Goal: Information Seeking & Learning: Learn about a topic

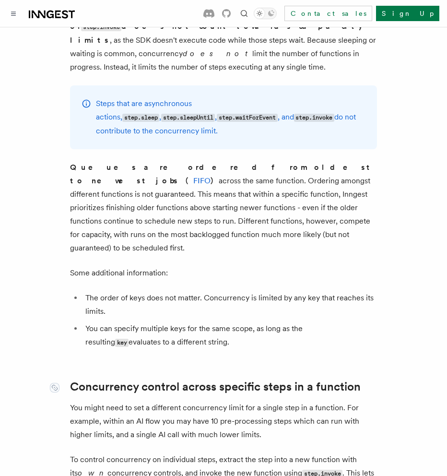
click at [195, 380] on link "Concurrency control across specific steps in a function" at bounding box center [215, 386] width 291 height 13
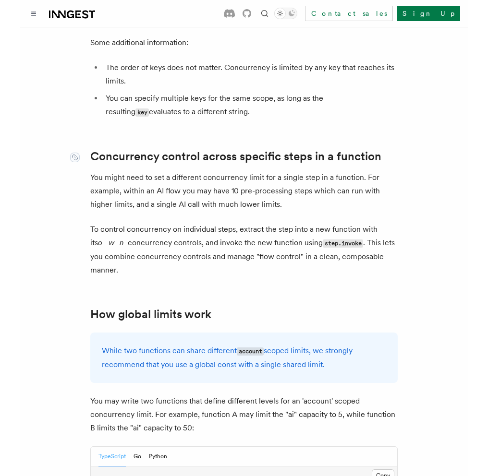
scroll to position [2423, 0]
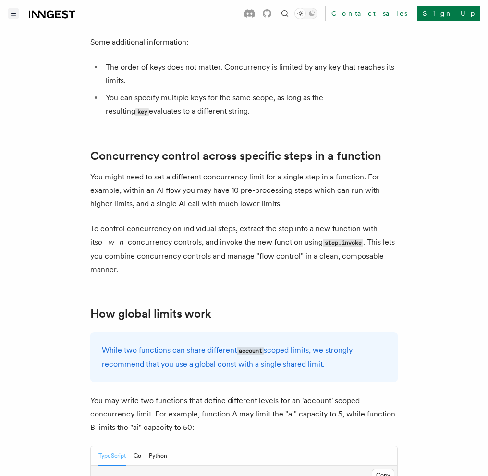
click at [12, 14] on icon "Toggle navigation" at bounding box center [13, 14] width 5 height 4
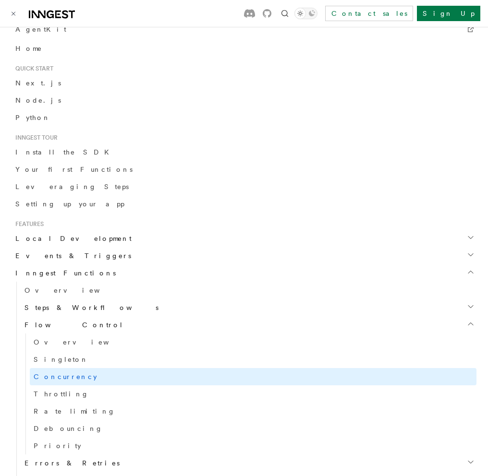
scroll to position [120, 0]
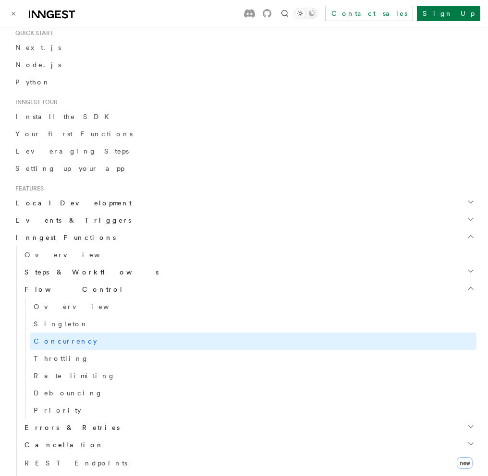
click at [57, 355] on span "Throttling" at bounding box center [61, 359] width 55 height 8
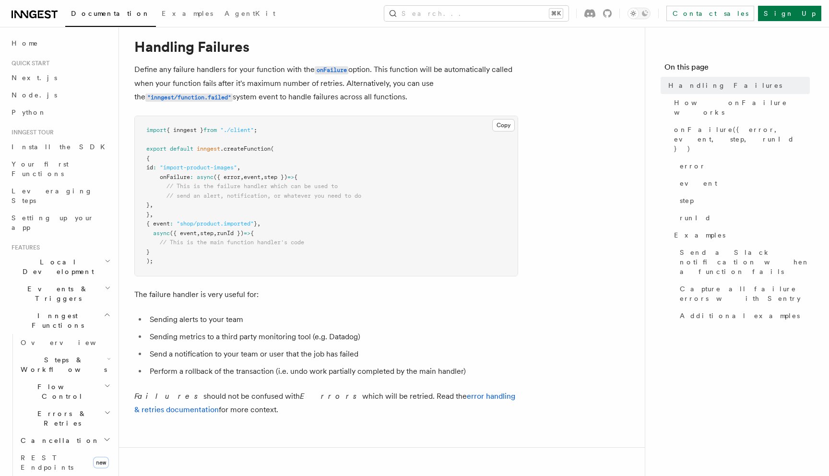
scroll to position [26, 0]
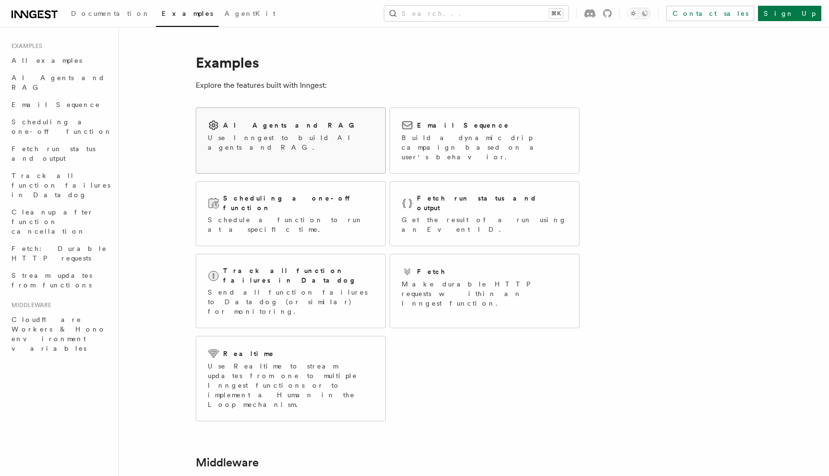
click at [276, 145] on div "AI Agents and RAG Use Inngest to build AI agents and RAG." at bounding box center [290, 136] width 189 height 56
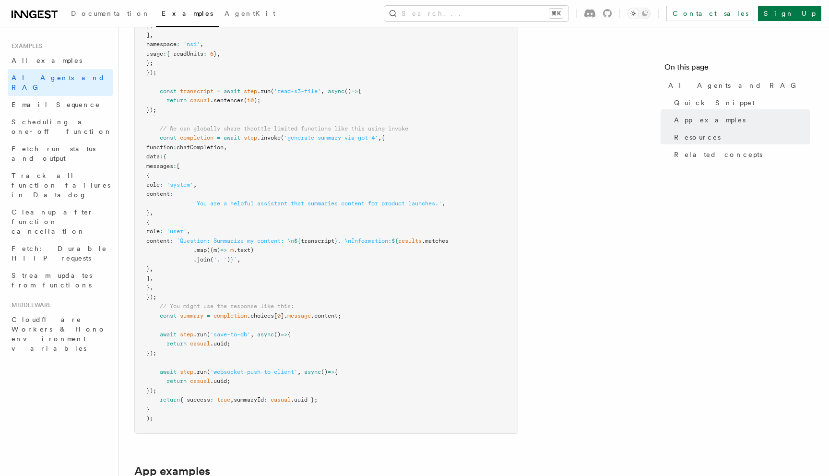
scroll to position [206, 0]
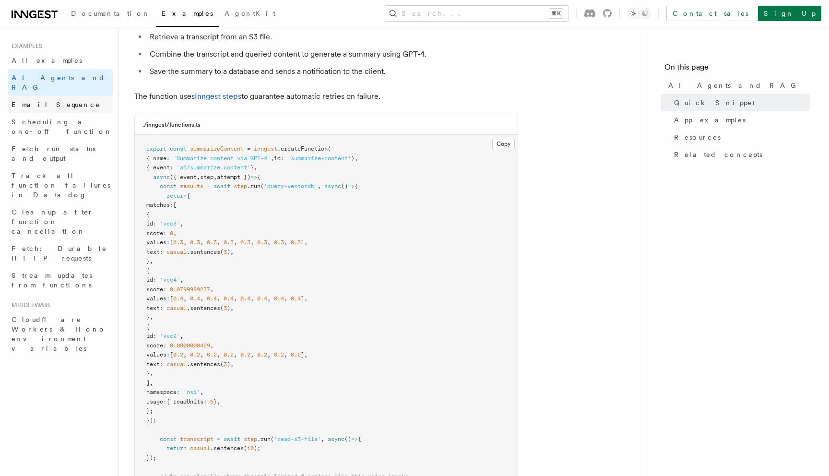
click at [33, 101] on link "Email Sequence" at bounding box center [60, 104] width 105 height 17
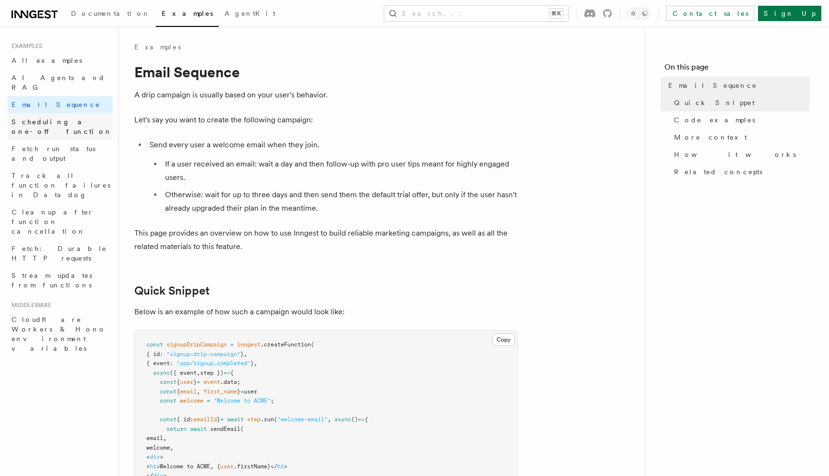
click at [37, 118] on span "Scheduling a one-off function" at bounding box center [62, 126] width 101 height 17
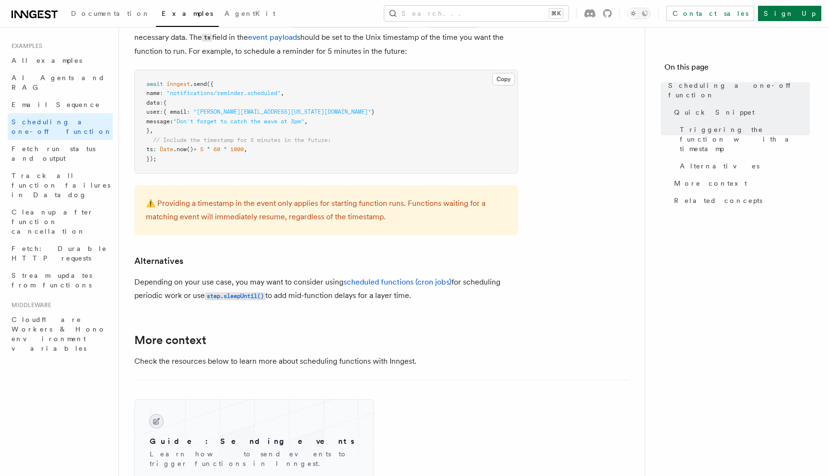
scroll to position [509, 0]
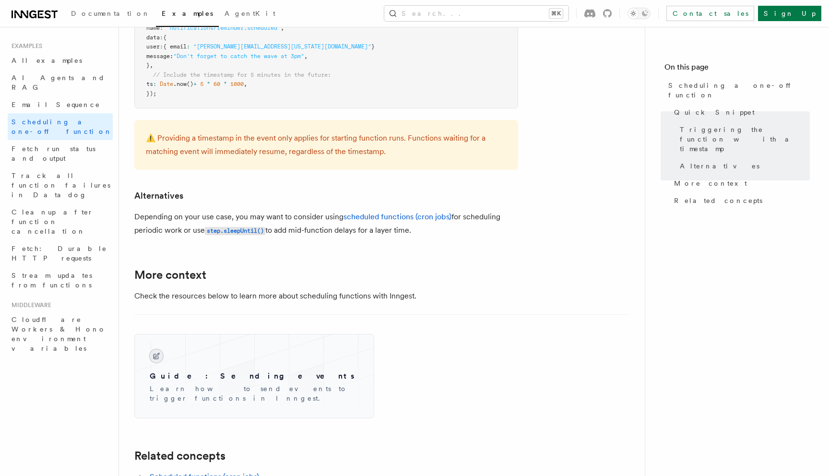
click at [554, 191] on article "Examples Scheduling a one-off function Inngest provides a way to delay a functi…" at bounding box center [381, 111] width 495 height 1157
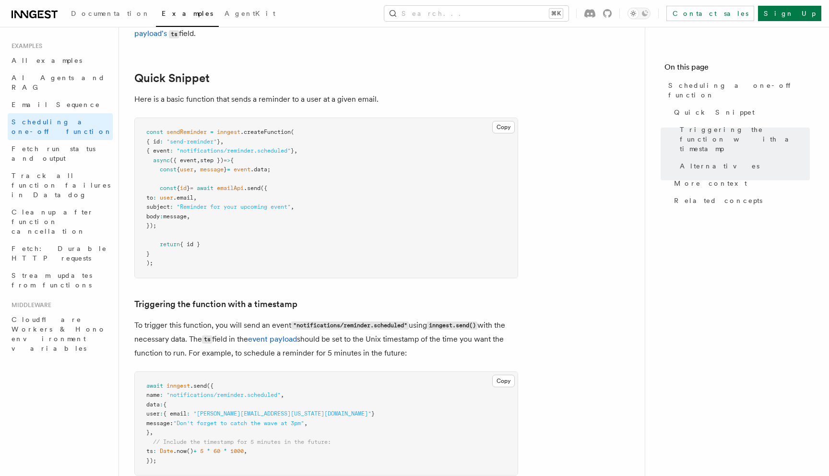
scroll to position [0, 0]
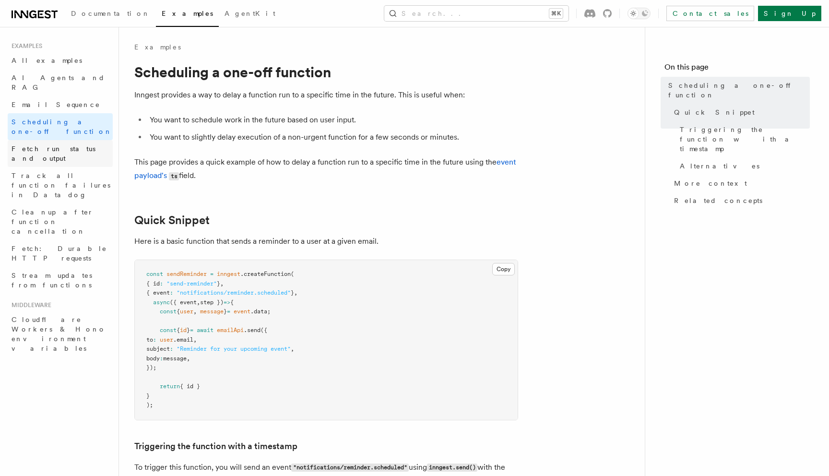
click at [51, 145] on span "Fetch run status and output" at bounding box center [54, 153] width 84 height 17
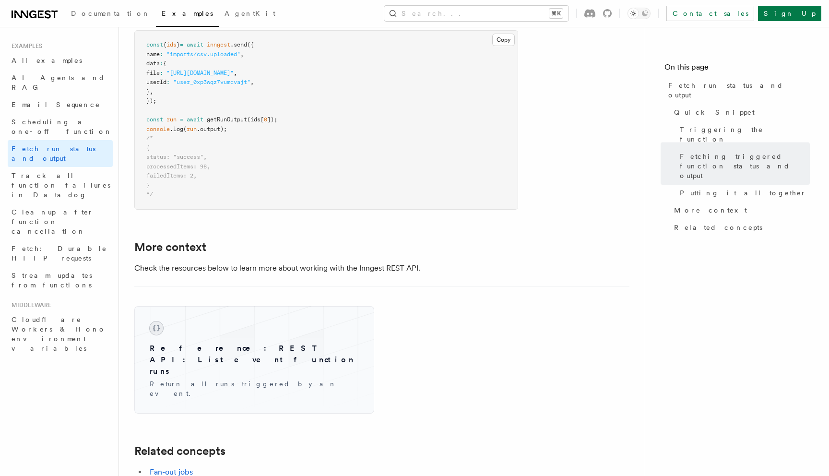
scroll to position [1302, 0]
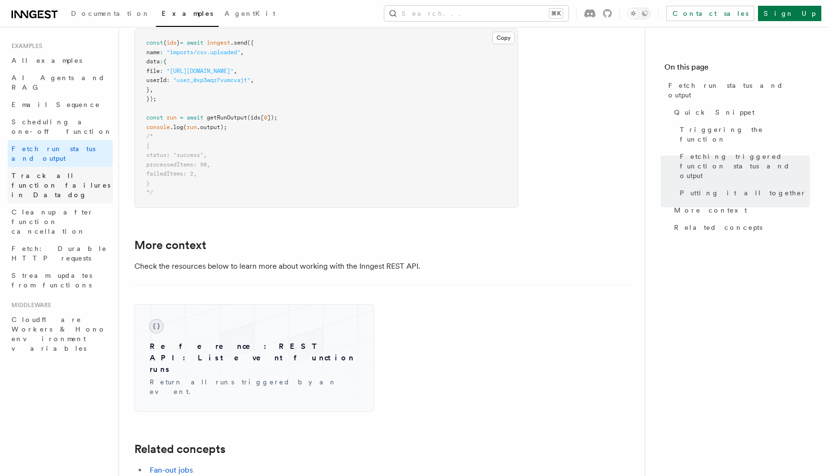
click at [56, 171] on span "Track all function failures in Datadog" at bounding box center [62, 185] width 101 height 29
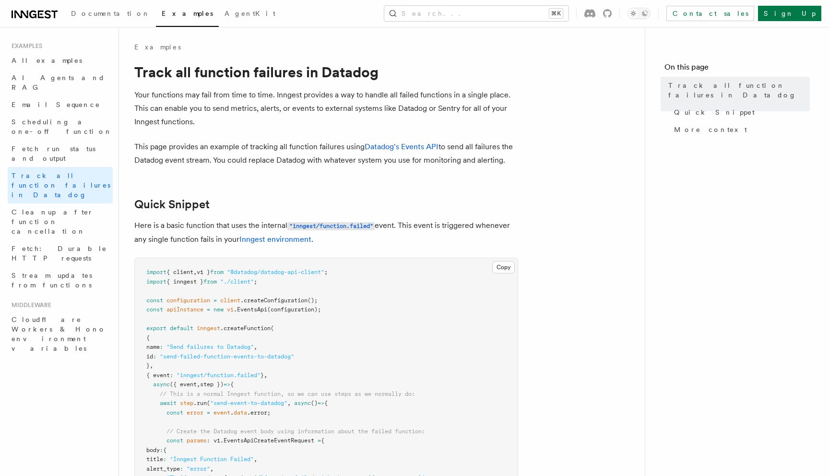
scroll to position [0, 0]
click at [70, 208] on span "Cleanup after function cancellation" at bounding box center [53, 221] width 82 height 27
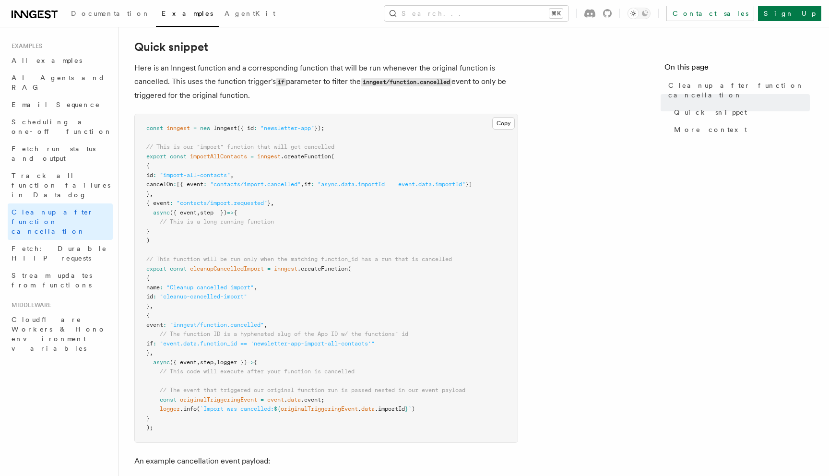
scroll to position [45, 0]
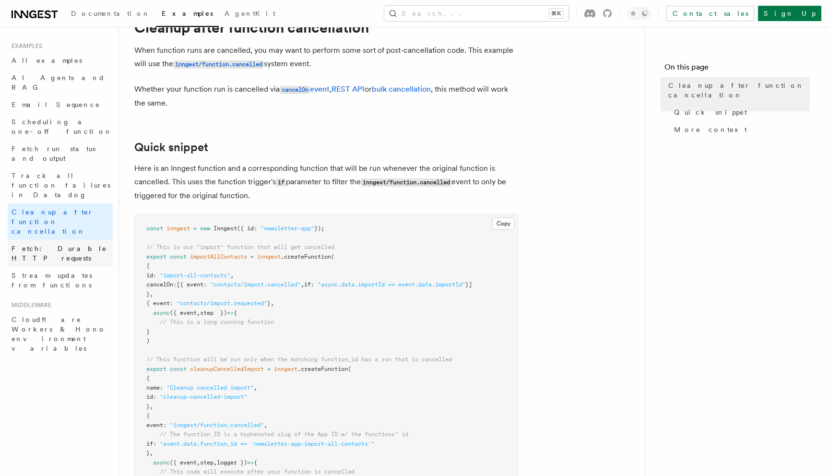
click at [76, 240] on link "Fetch: Durable HTTP requests" at bounding box center [60, 253] width 105 height 27
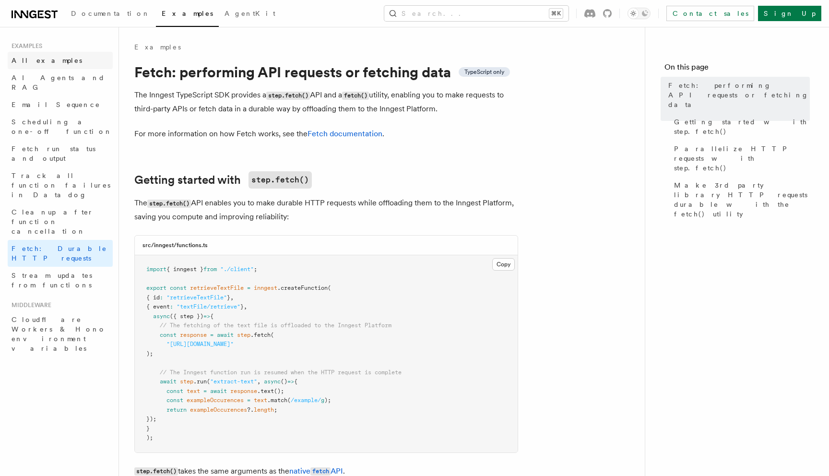
click at [35, 60] on span "All examples" at bounding box center [47, 61] width 71 height 8
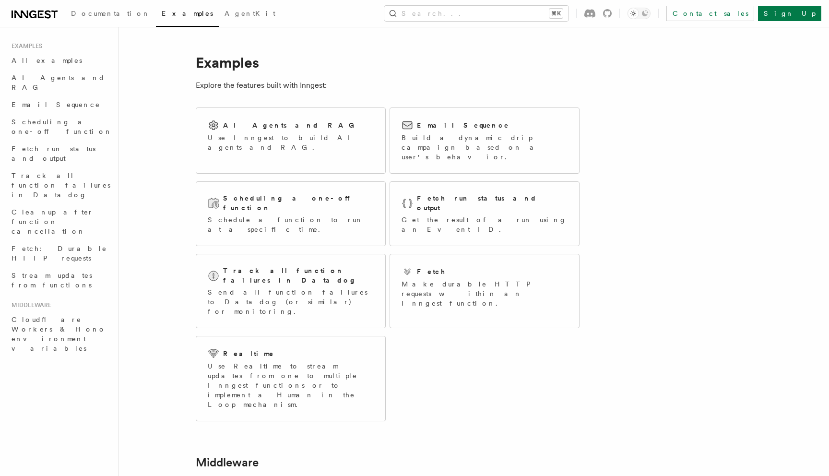
scroll to position [132, 0]
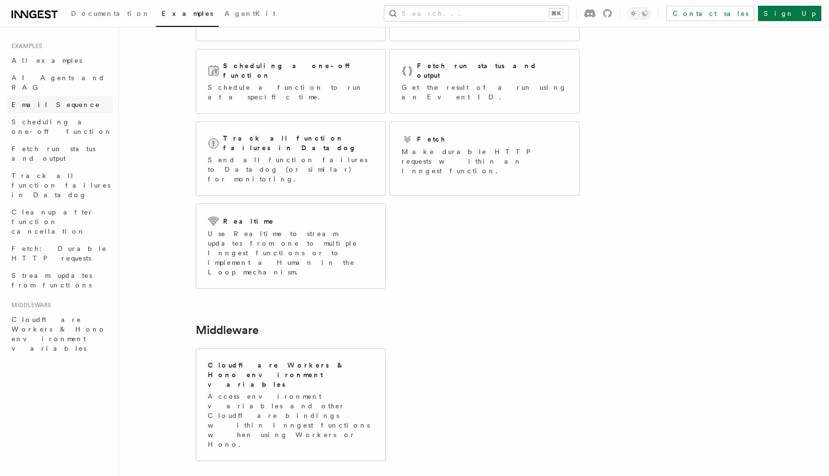
click at [34, 101] on span "Email Sequence" at bounding box center [56, 105] width 89 height 8
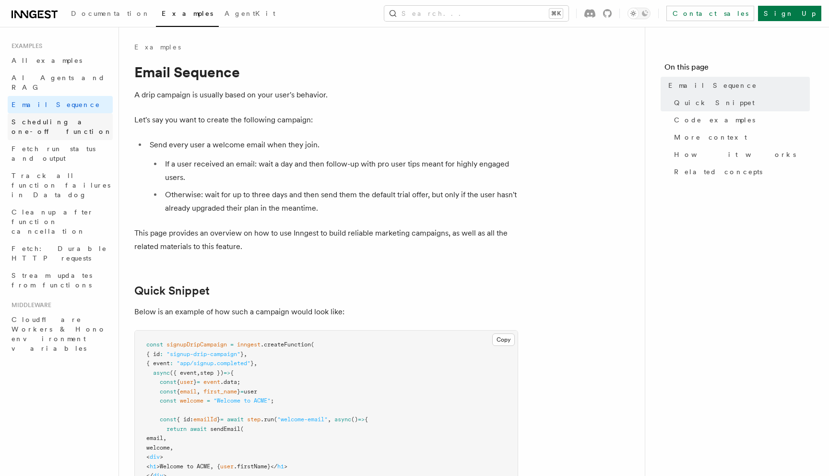
click at [38, 118] on span "Scheduling a one-off function" at bounding box center [62, 126] width 101 height 17
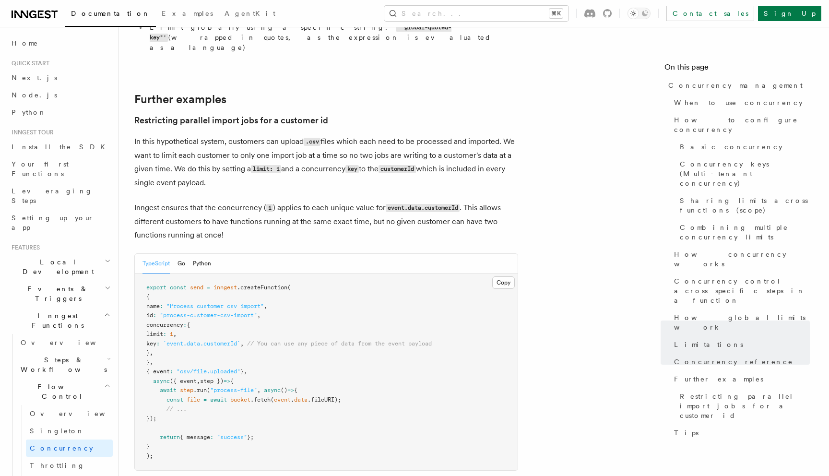
scroll to position [3818, 0]
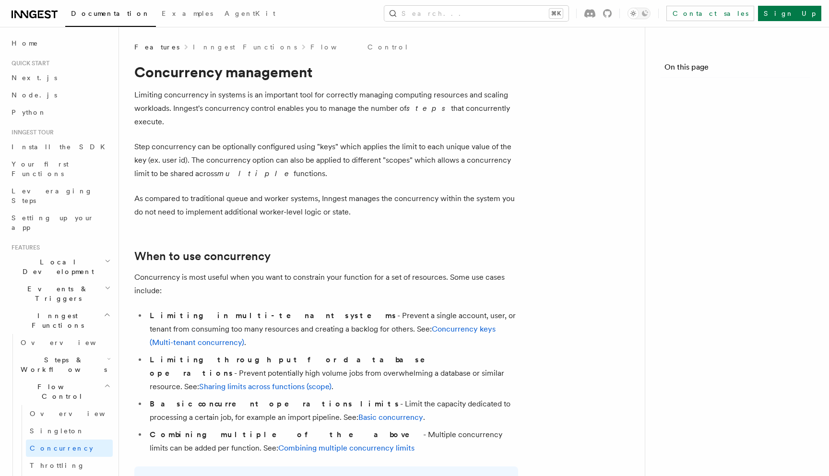
scroll to position [3818, 0]
